Goal: Task Accomplishment & Management: Manage account settings

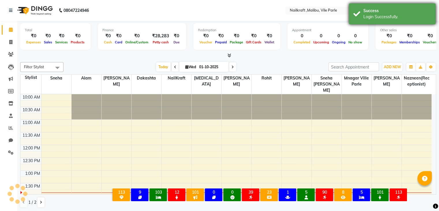
select select "en"
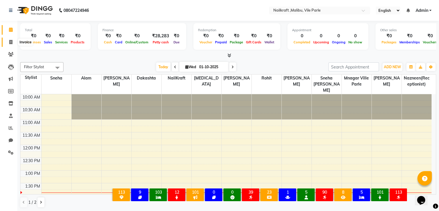
click at [12, 42] on icon at bounding box center [10, 42] width 3 height 4
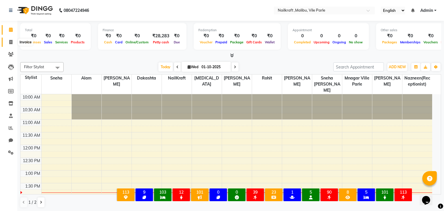
select select "service"
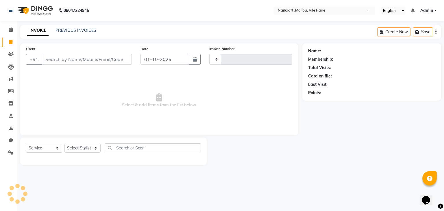
type input "0149"
select select "8988"
click at [81, 27] on div "INVOICE PREVIOUS INVOICES Create New Save" at bounding box center [230, 32] width 421 height 14
click at [81, 31] on link "PREVIOUS INVOICES" at bounding box center [75, 30] width 41 height 5
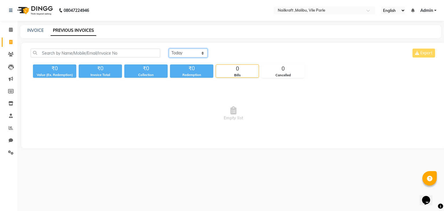
click at [188, 53] on select "Today Yesterday Custom Range" at bounding box center [188, 53] width 39 height 9
select select "yesterday"
click at [169, 49] on select "Today Yesterday Custom Range" at bounding box center [188, 53] width 39 height 9
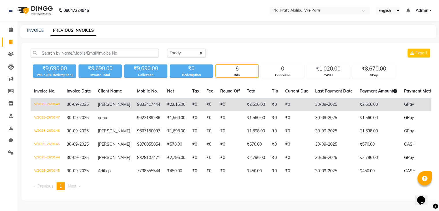
click at [164, 104] on td "₹2,616.00" at bounding box center [176, 105] width 25 height 14
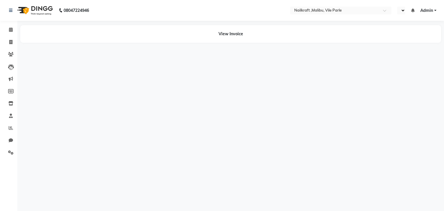
select select "en"
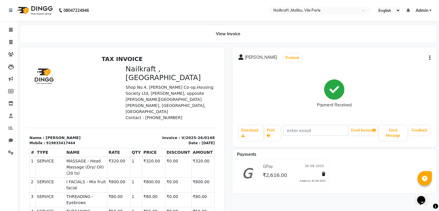
click at [431, 58] on div "monali Prebook Payment Received Download Print Email Invoice Send Message Feedb…" at bounding box center [335, 96] width 204 height 99
click at [430, 58] on icon "button" at bounding box center [430, 58] width 1 height 0
click at [385, 66] on div "Edit Invoice" at bounding box center [401, 65] width 40 height 7
select select "service"
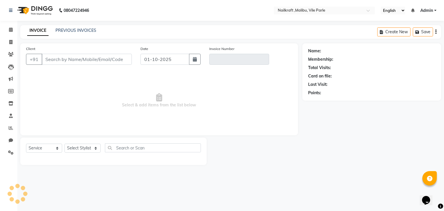
type input "9833417444"
type input "V/2025-26/0148"
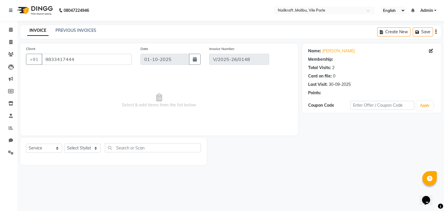
select select "2: Object"
type input "30-09-2025"
select select "select"
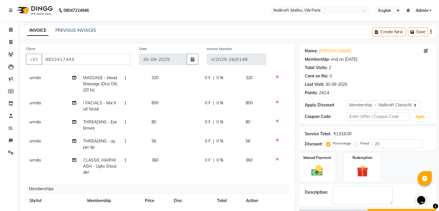
scroll to position [43, 0]
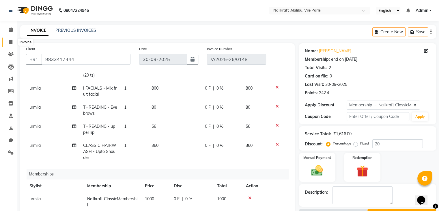
click at [9, 43] on icon at bounding box center [10, 42] width 3 height 4
select select "service"
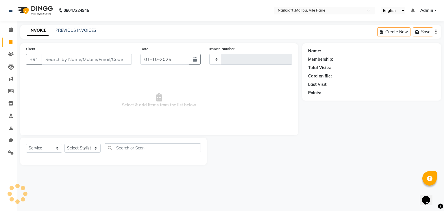
type input "0149"
select select "8988"
click at [76, 32] on link "PREVIOUS INVOICES" at bounding box center [75, 30] width 41 height 5
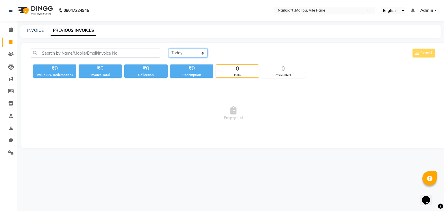
click at [192, 54] on select "Today Yesterday Custom Range" at bounding box center [188, 53] width 39 height 9
select select "yesterday"
click at [169, 49] on select "Today Yesterday Custom Range" at bounding box center [188, 53] width 39 height 9
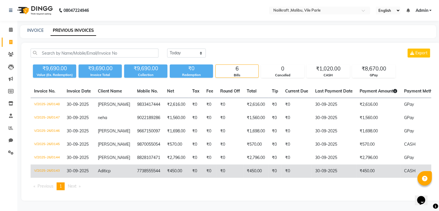
click at [54, 169] on td "V/2025-26/0143" at bounding box center [47, 170] width 33 height 13
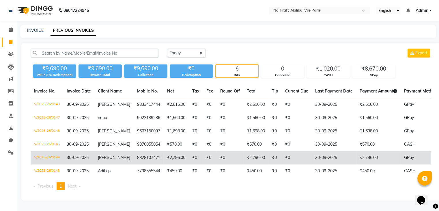
click at [38, 156] on td "V/2025-26/0144" at bounding box center [47, 157] width 33 height 13
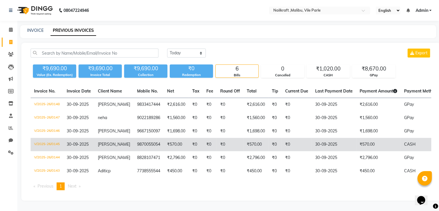
click at [44, 144] on td "V/2025-26/0145" at bounding box center [47, 144] width 33 height 13
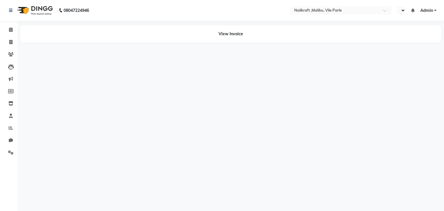
select select "en"
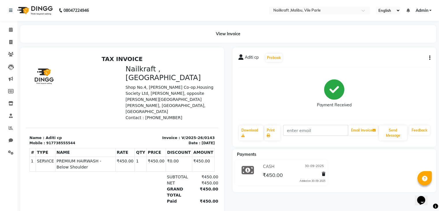
click at [430, 58] on icon "button" at bounding box center [430, 58] width 1 height 0
click at [412, 65] on div "Edit Invoice" at bounding box center [401, 65] width 40 height 7
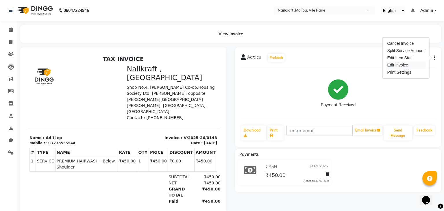
select select "service"
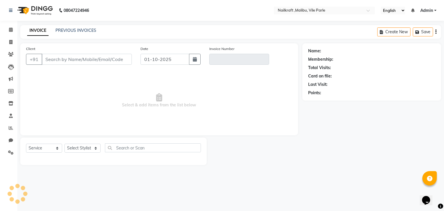
type input "7738555544"
type input "V/2025-26/0143"
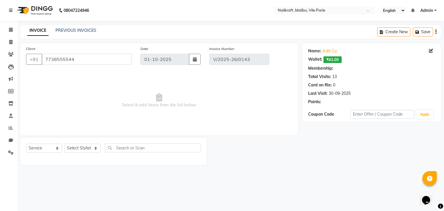
select select "1: Object"
type input "30-09-2025"
select select "select"
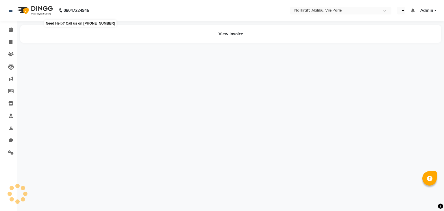
select select "en"
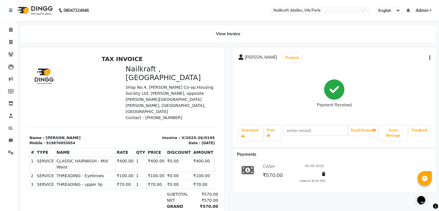
click at [431, 59] on div "[PERSON_NAME] Prebook Payment Received Download Print Email Invoice Send Messag…" at bounding box center [335, 96] width 204 height 99
click at [430, 58] on icon "button" at bounding box center [430, 58] width 1 height 0
click at [390, 64] on div "Edit Invoice" at bounding box center [401, 65] width 40 height 7
select select "service"
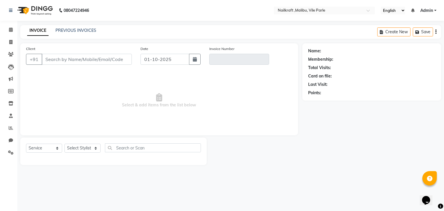
type input "9870055054"
type input "V/2025-26/0145"
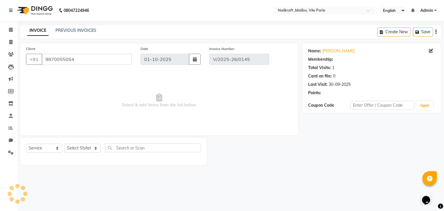
select select "1: Object"
type input "30-09-2025"
select select "select"
